Goal: Task Accomplishment & Management: Manage account settings

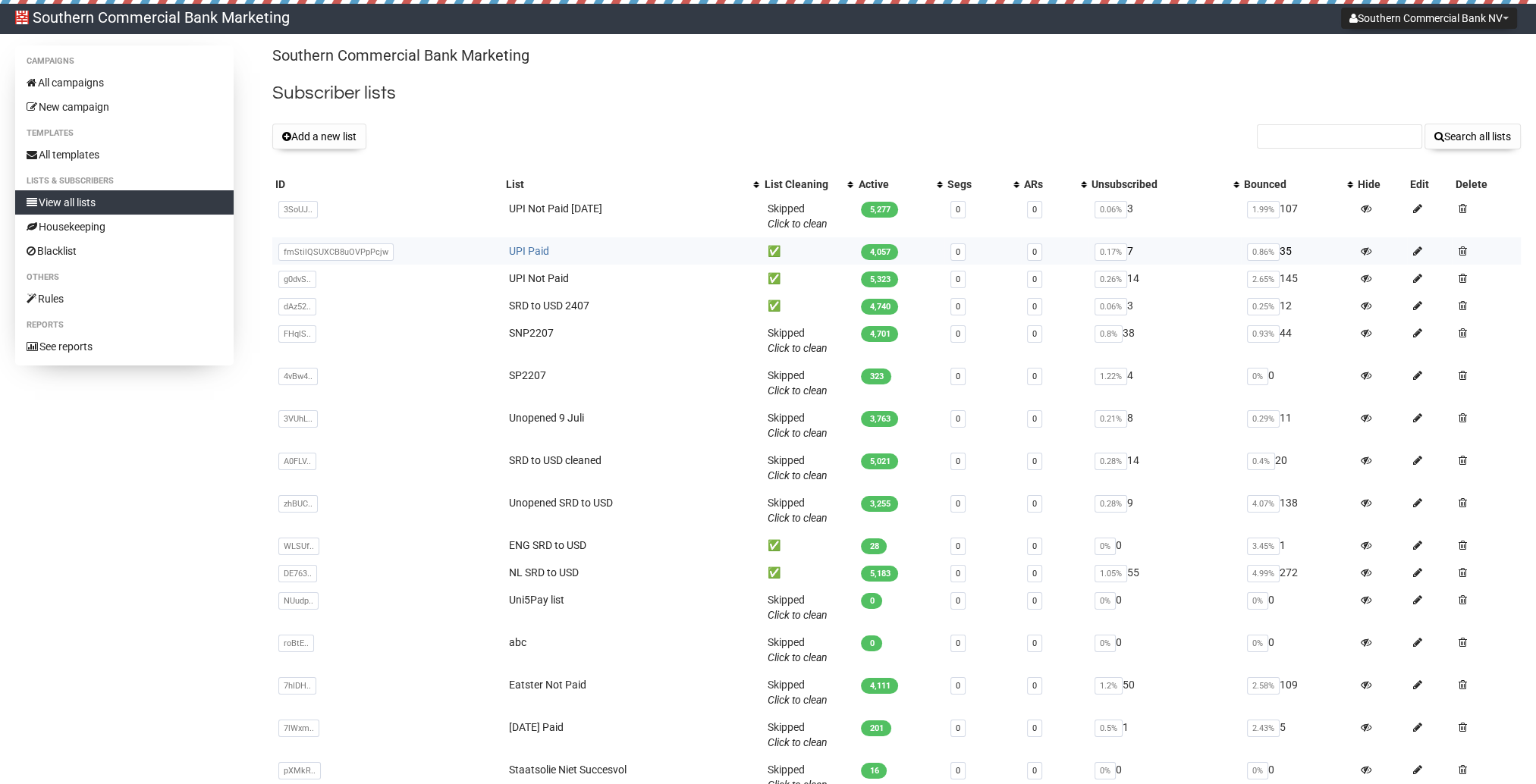
click at [537, 250] on link "UPI Paid" at bounding box center [529, 251] width 40 height 12
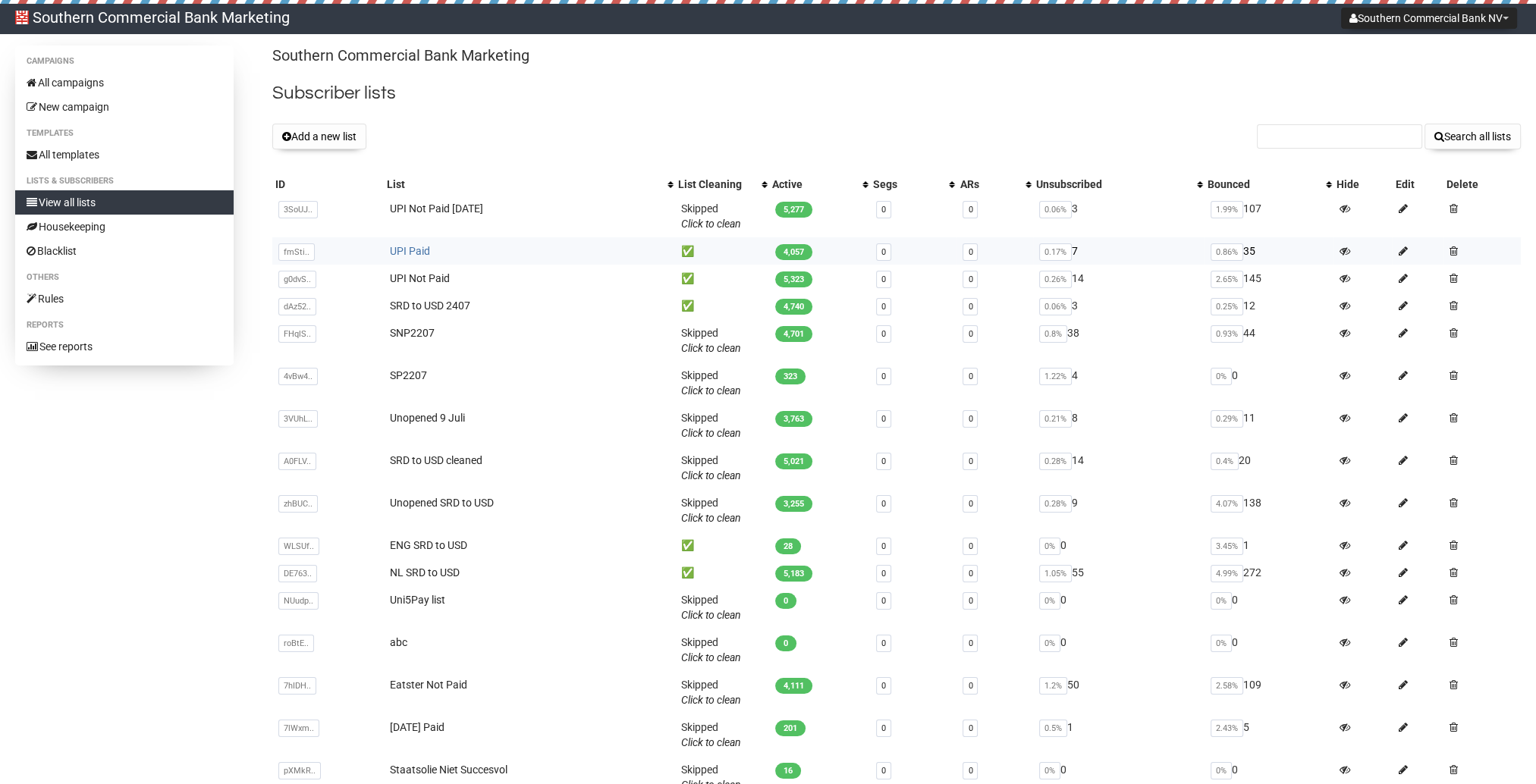
click at [408, 256] on link "UPI Paid" at bounding box center [410, 251] width 40 height 12
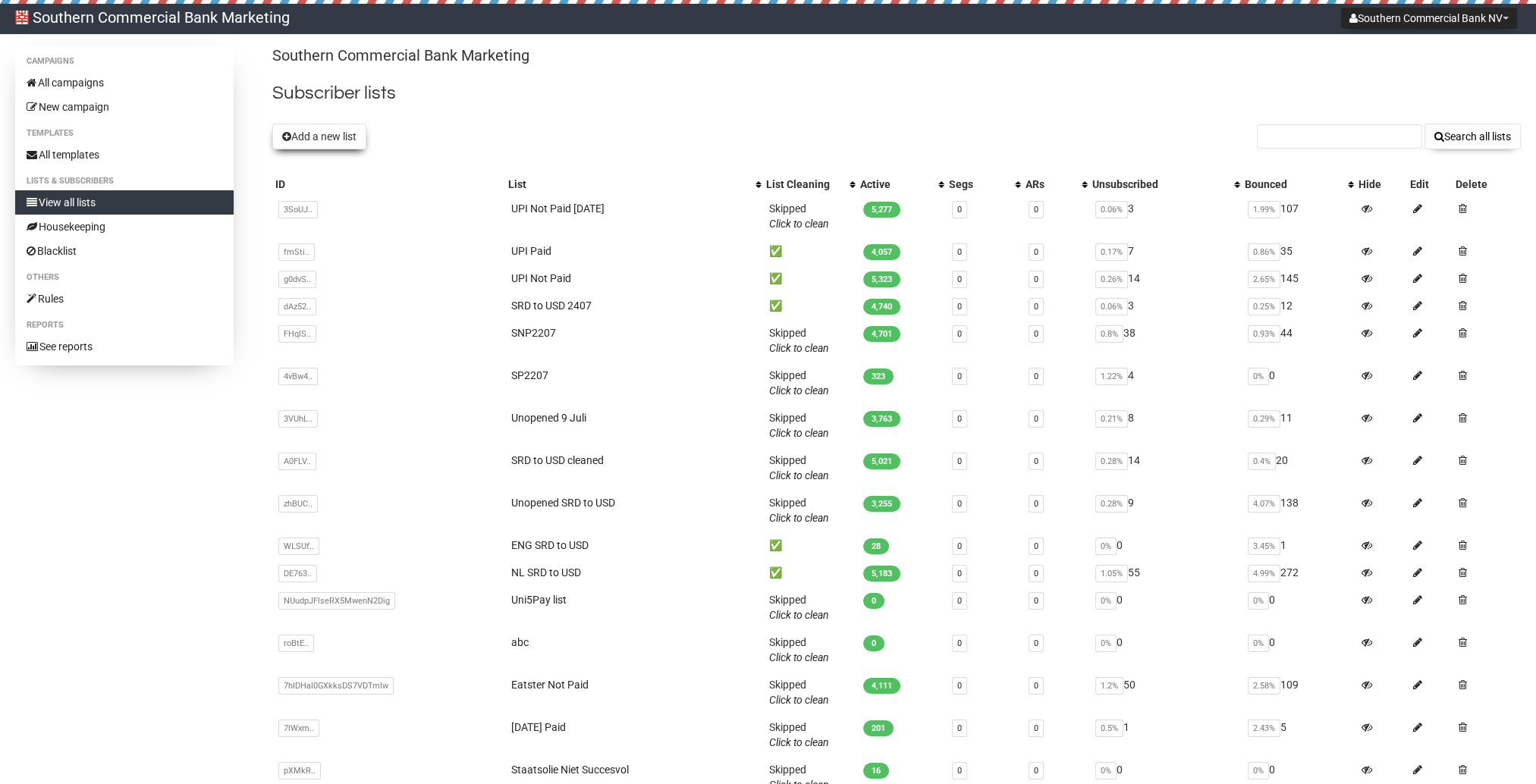
click at [297, 142] on button "Add a new list" at bounding box center [319, 136] width 94 height 26
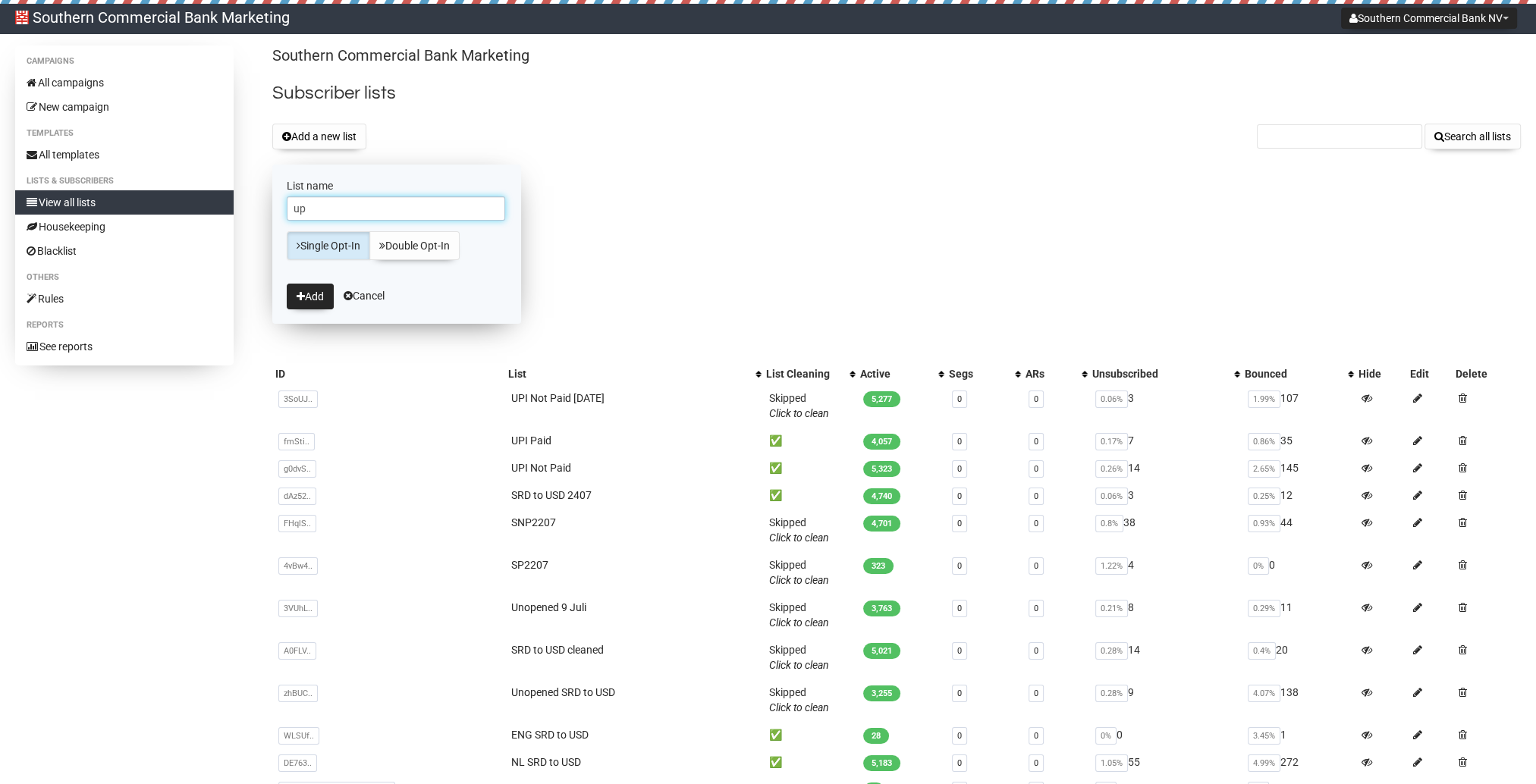
type input "u"
type input "UPI Paid [DATE]"
click at [303, 287] on button "Add" at bounding box center [310, 296] width 47 height 26
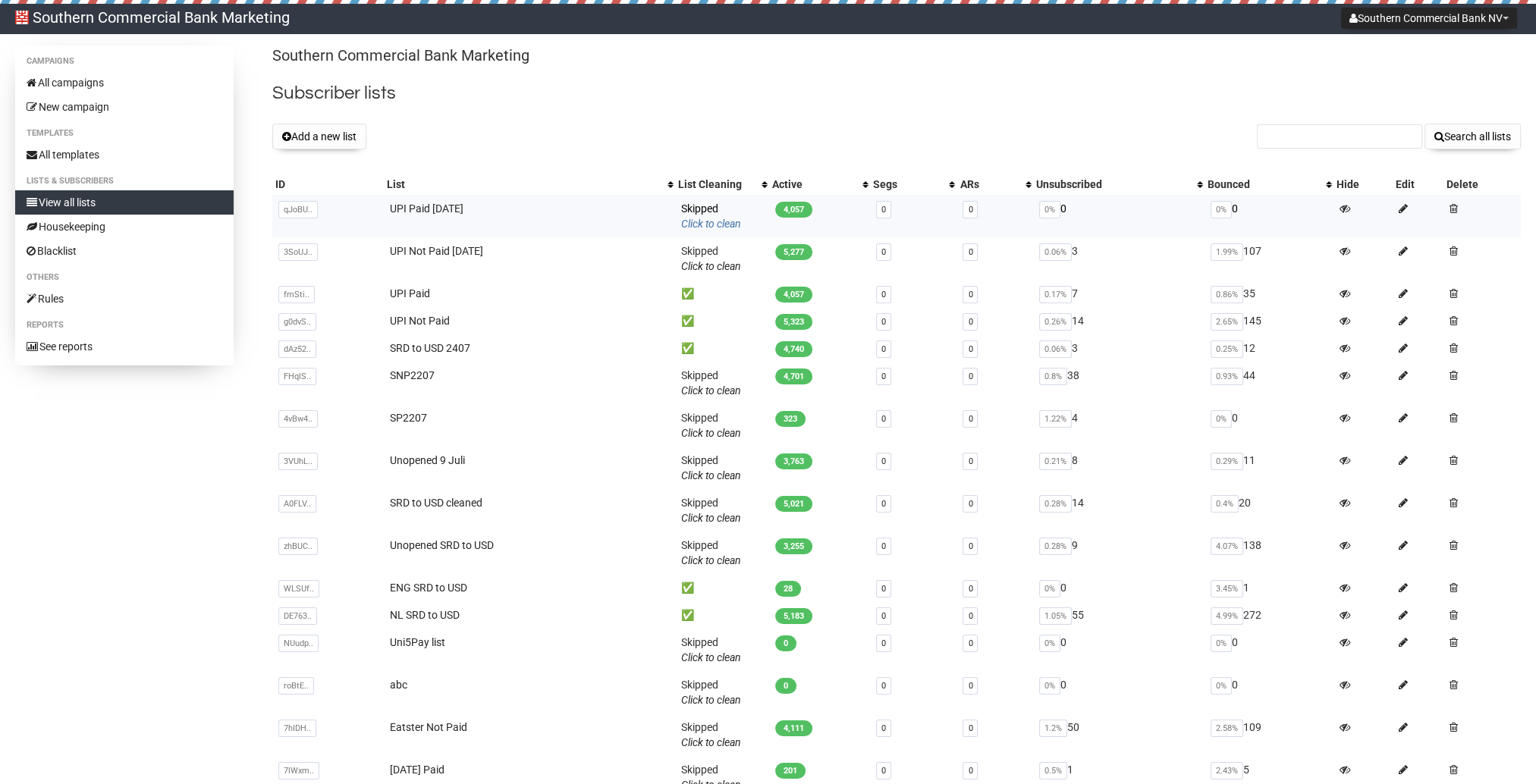
click at [725, 221] on link "Click to clean" at bounding box center [711, 224] width 60 height 12
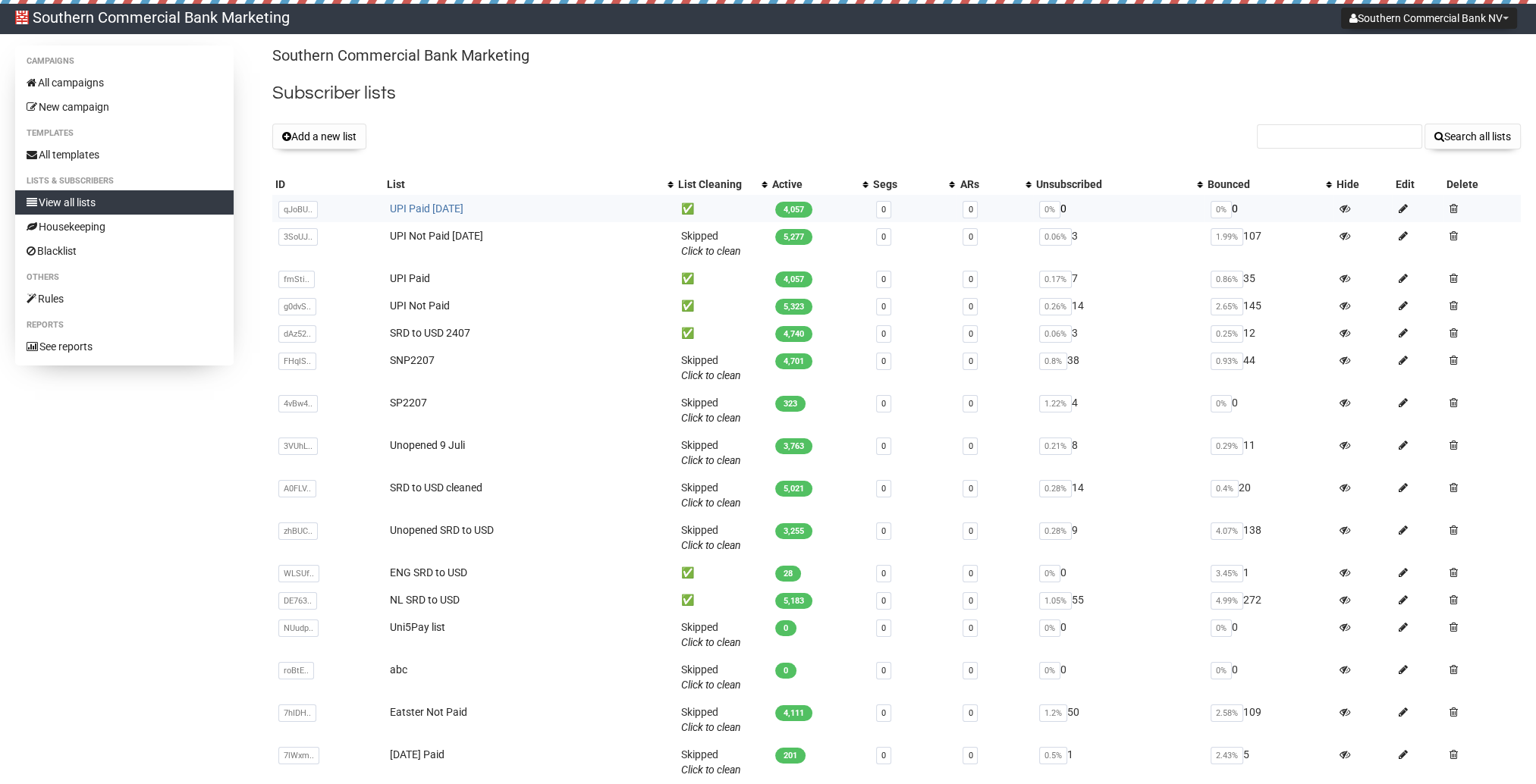
click at [395, 206] on link "UPI Paid [DATE]" at bounding box center [427, 209] width 74 height 12
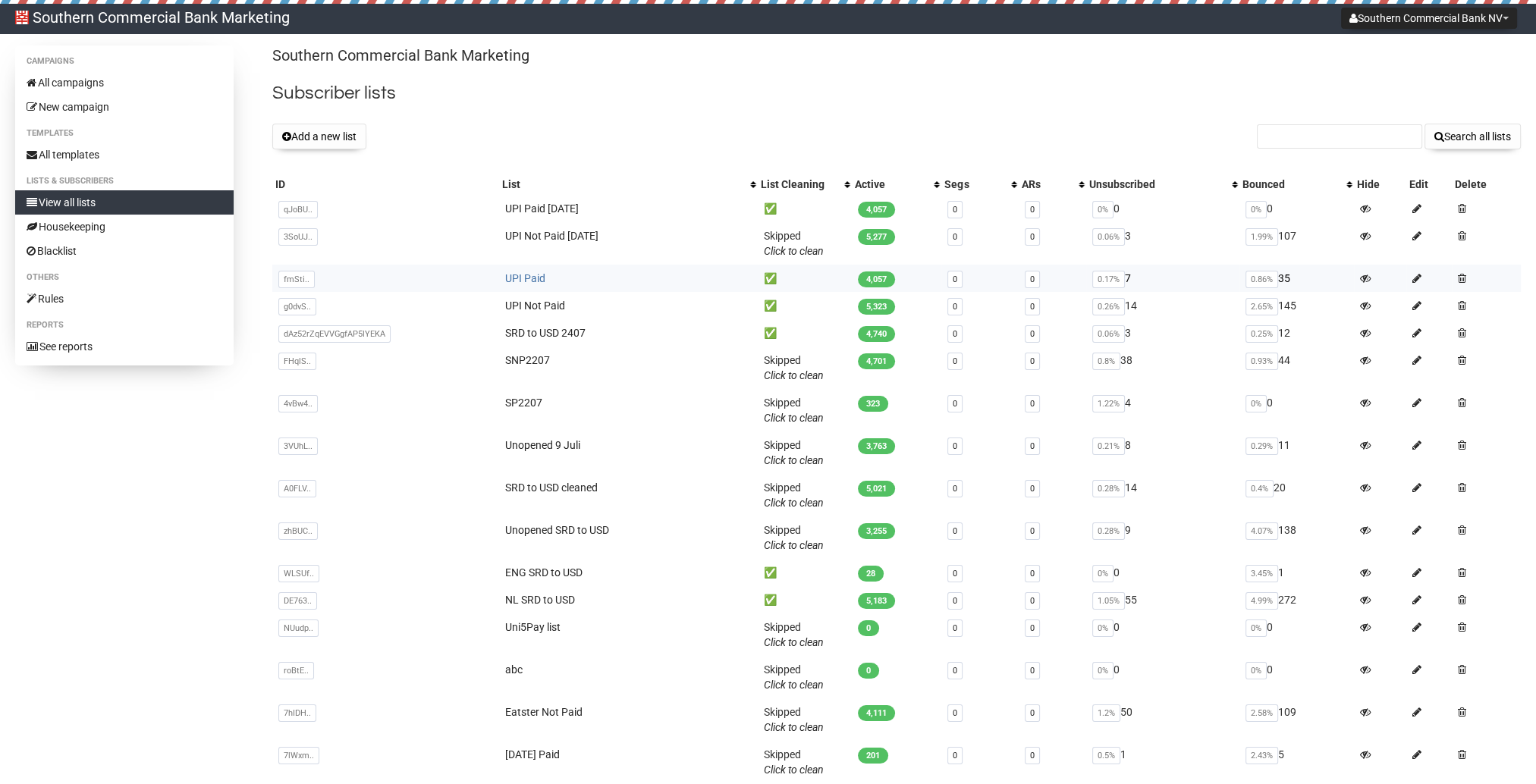
click at [517, 273] on link "UPI Paid" at bounding box center [524, 278] width 40 height 12
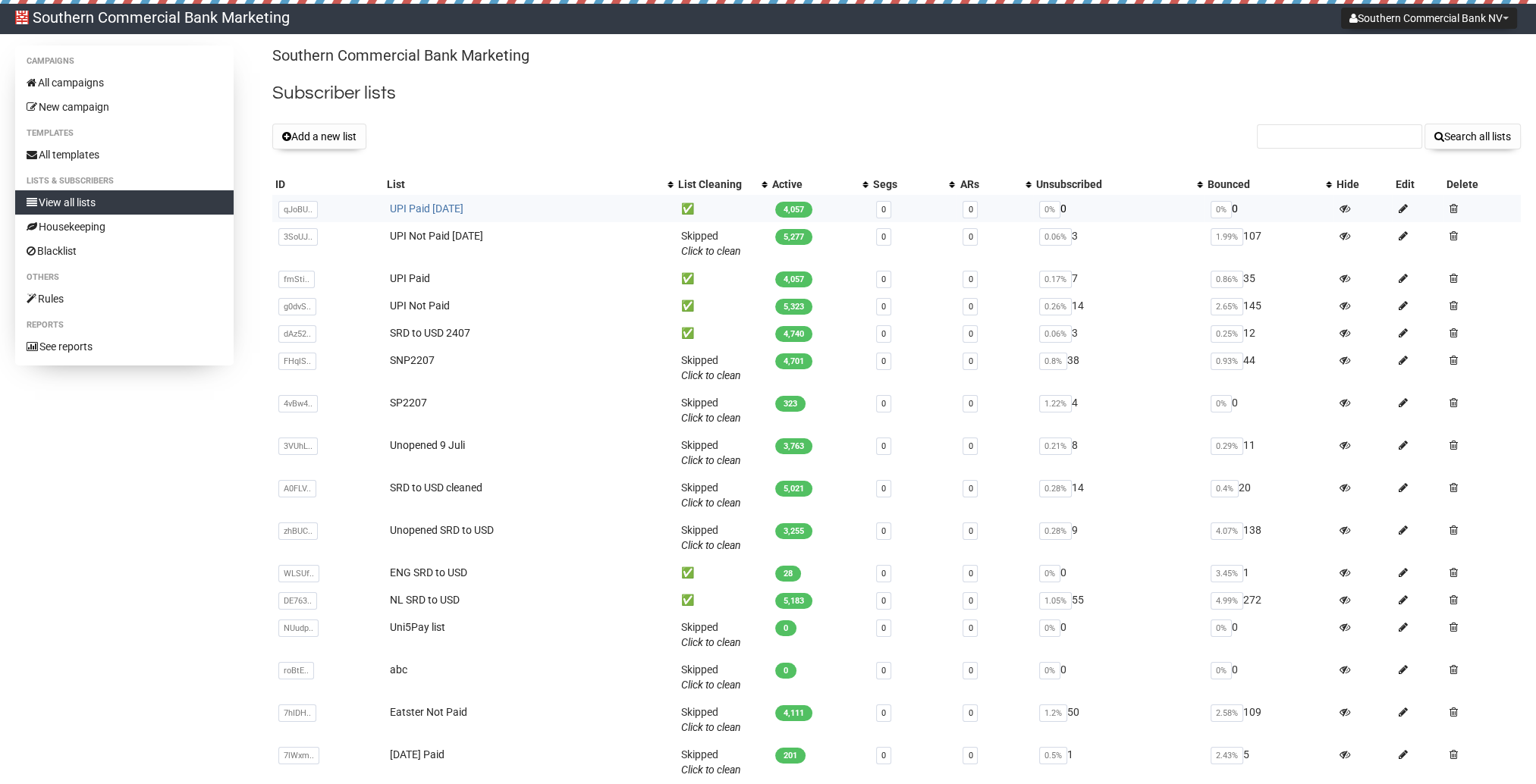
click at [421, 212] on link "UPI Paid [DATE]" at bounding box center [427, 209] width 74 height 12
click at [318, 140] on button "Add a new list" at bounding box center [319, 136] width 94 height 26
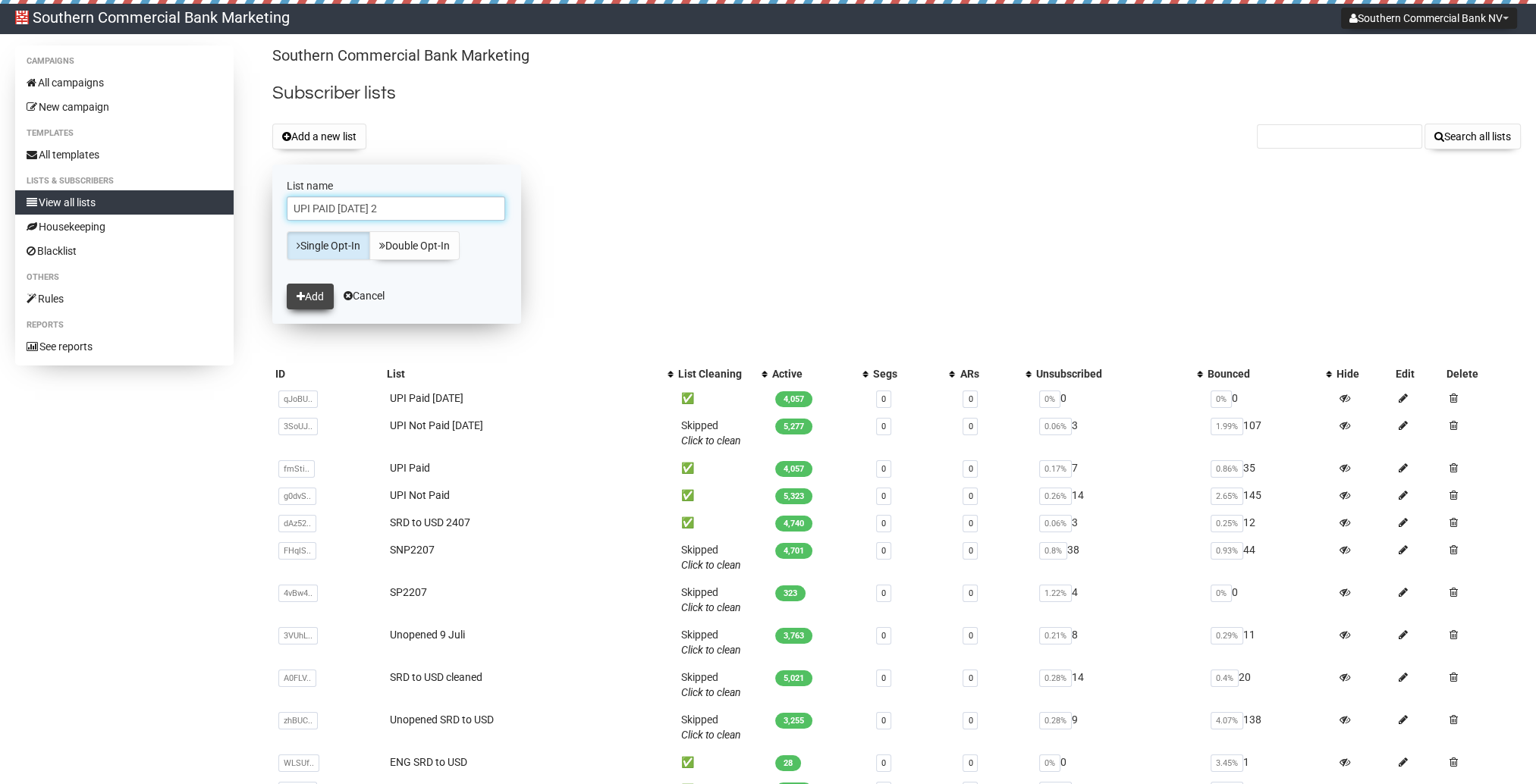
type input "UPI PAID [DATE] 2"
click at [319, 299] on button "Add" at bounding box center [310, 296] width 47 height 26
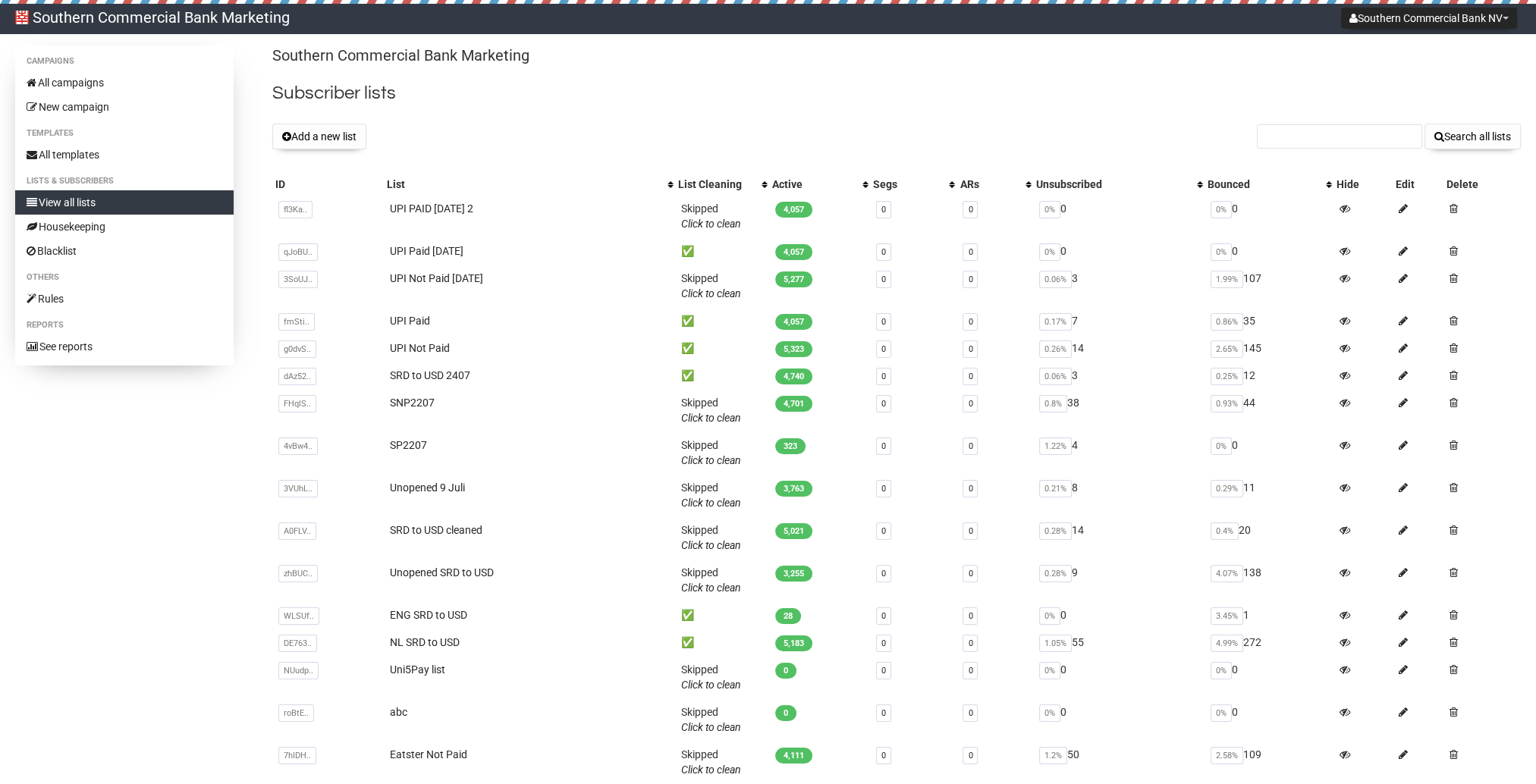
click at [816, 102] on h2 "Subscriber lists" at bounding box center [896, 93] width 1249 height 27
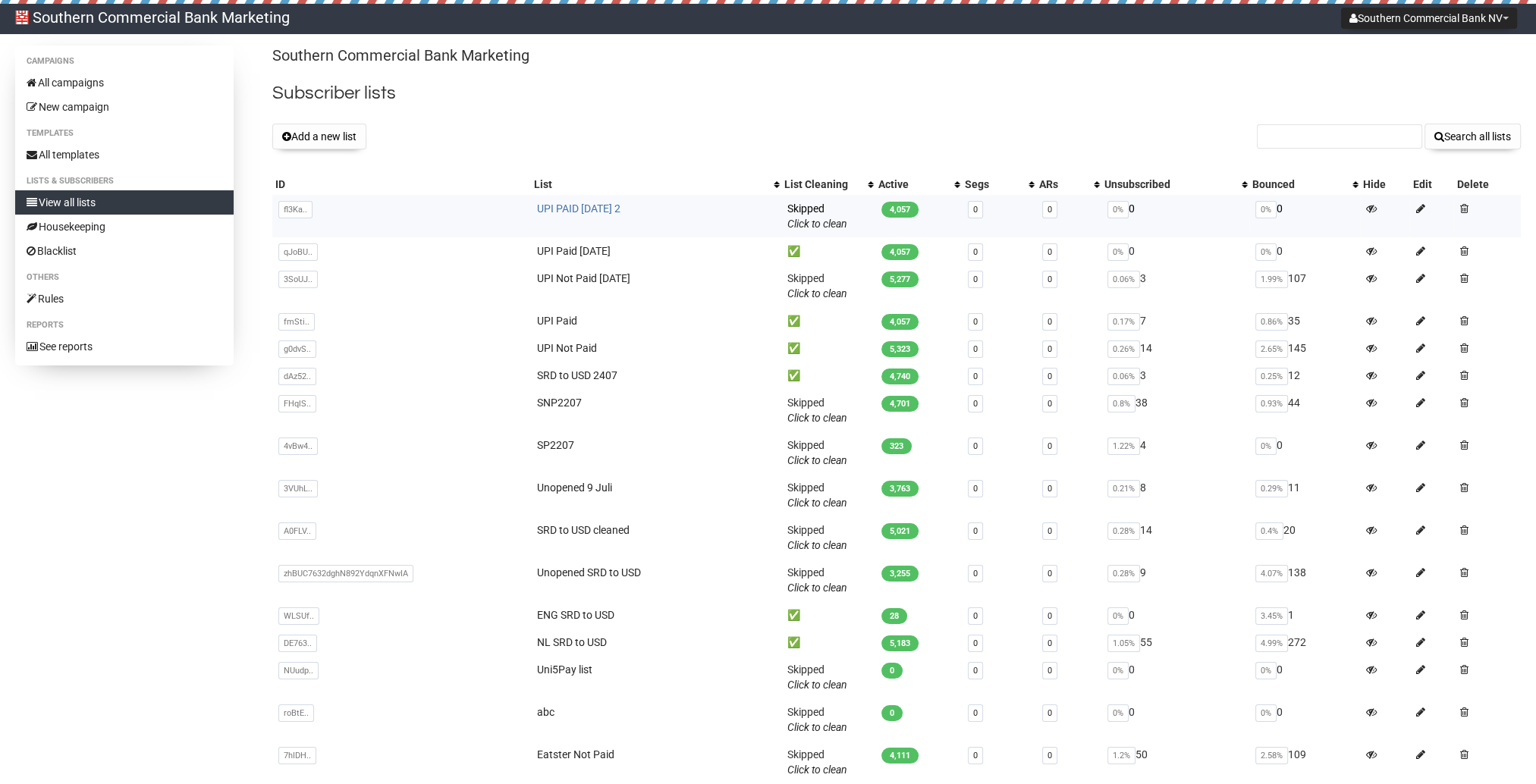
click at [618, 206] on link "UPI PAID [DATE] 2" at bounding box center [579, 209] width 83 height 12
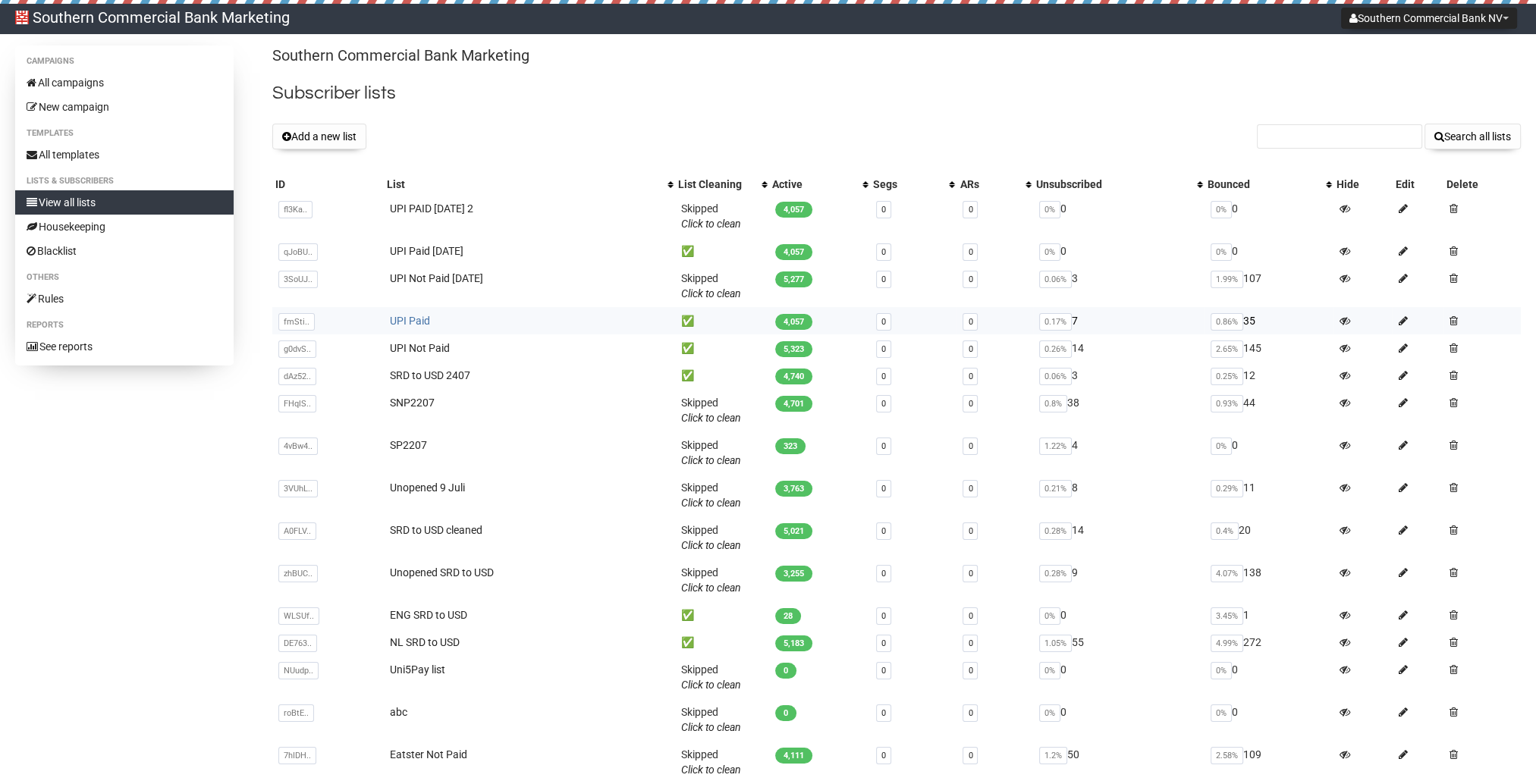
click at [410, 321] on link "UPI Paid" at bounding box center [410, 321] width 40 height 12
click at [1432, 146] on button "Search all lists" at bounding box center [1473, 136] width 96 height 26
click at [1352, 128] on input "text" at bounding box center [1339, 136] width 165 height 24
click at [411, 323] on link "UPI Paid" at bounding box center [410, 321] width 40 height 12
click at [138, 478] on div "Campaigns All campaigns New campaign Templates All templates Lists & subscriber…" at bounding box center [768, 531] width 1506 height 971
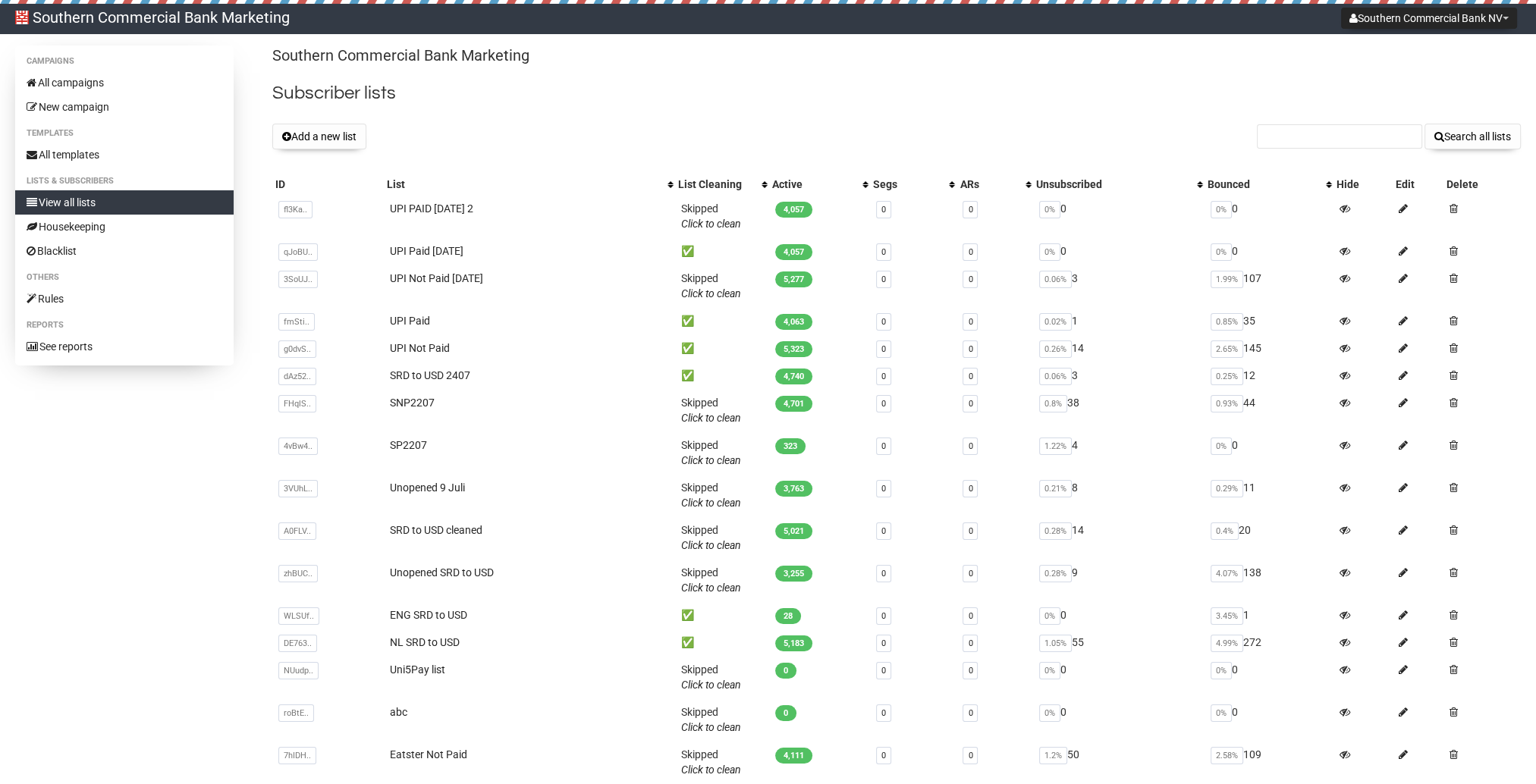
click at [221, 555] on div "Campaigns All campaigns New campaign Templates All templates Lists & subscriber…" at bounding box center [768, 531] width 1506 height 971
click at [453, 204] on link "UPI PAID [DATE] 2" at bounding box center [431, 209] width 83 height 12
